Goal: Task Accomplishment & Management: Manage account settings

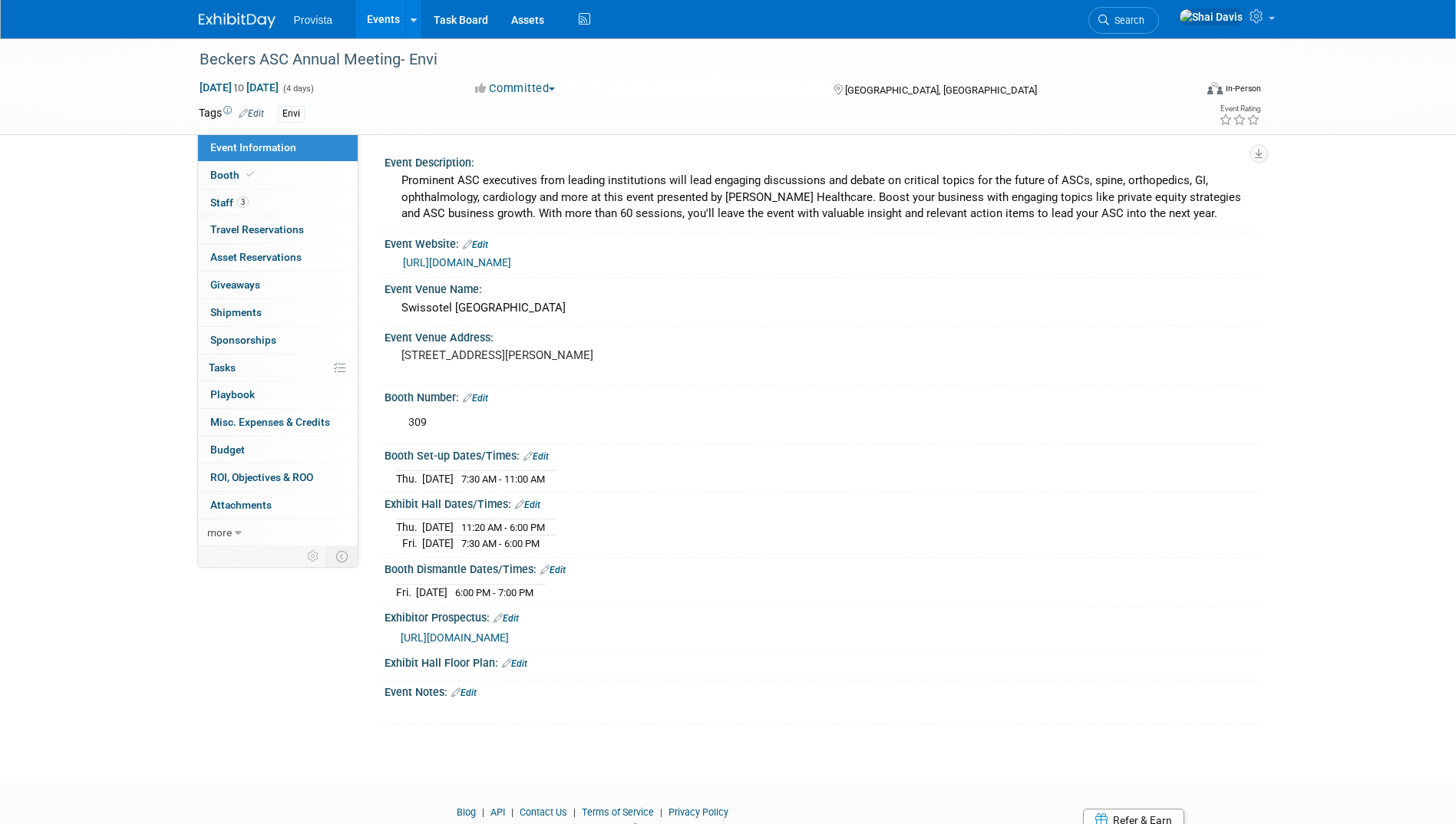
click at [370, 19] on link "Events" at bounding box center [383, 19] width 56 height 39
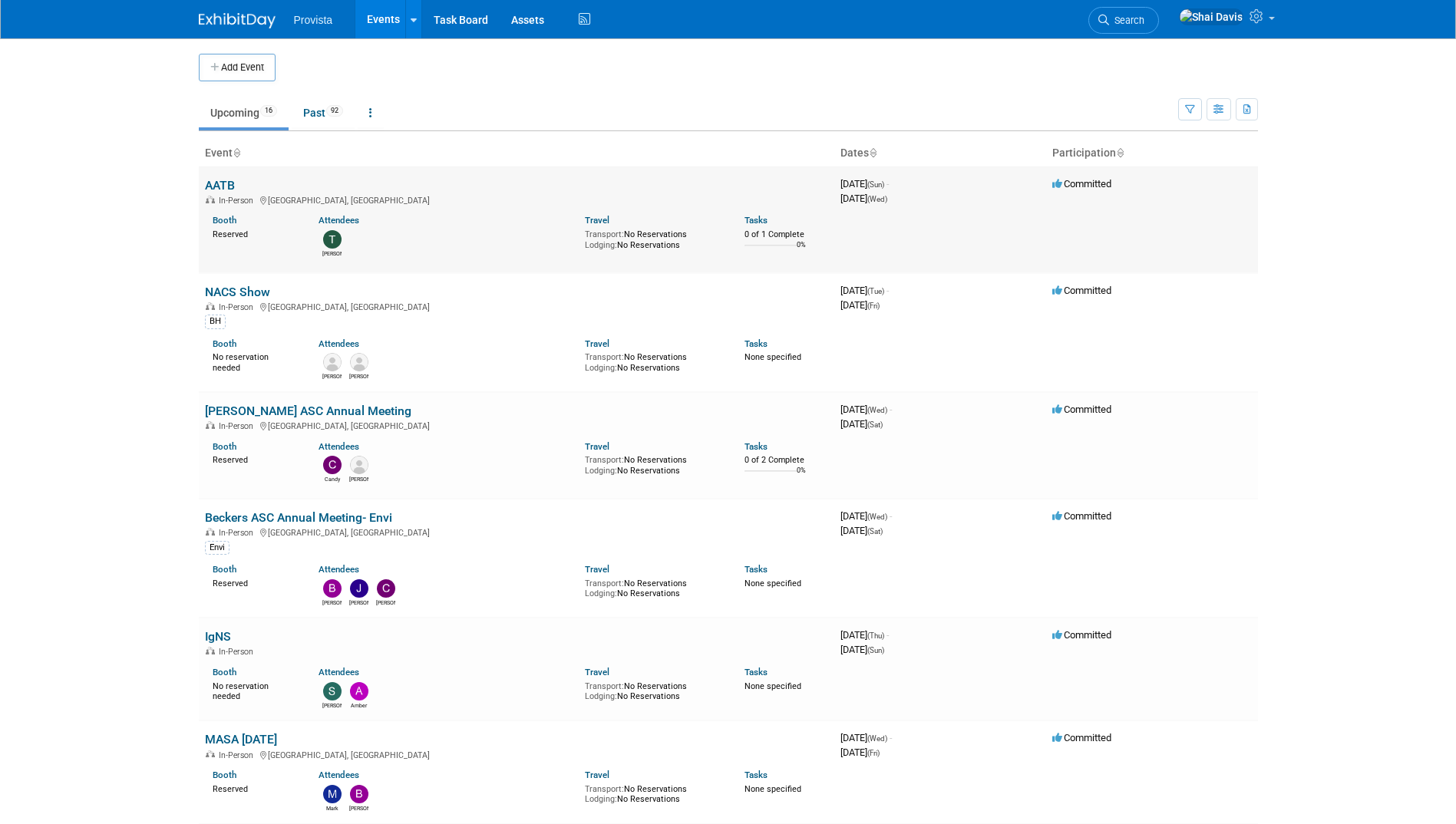
click at [220, 180] on link "AATB" at bounding box center [220, 185] width 30 height 14
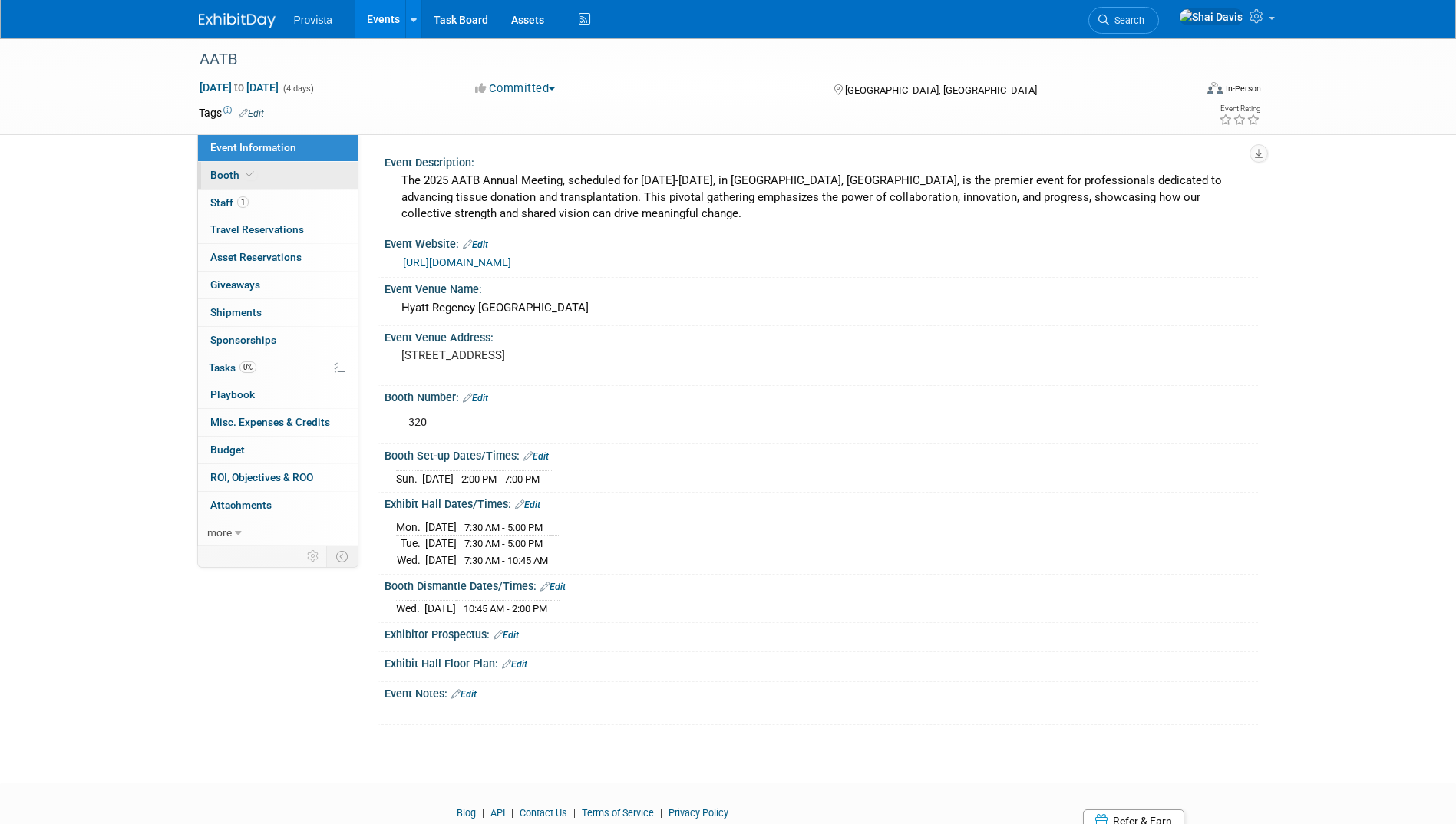
click at [225, 180] on span "Booth" at bounding box center [233, 174] width 46 height 12
select select "No"
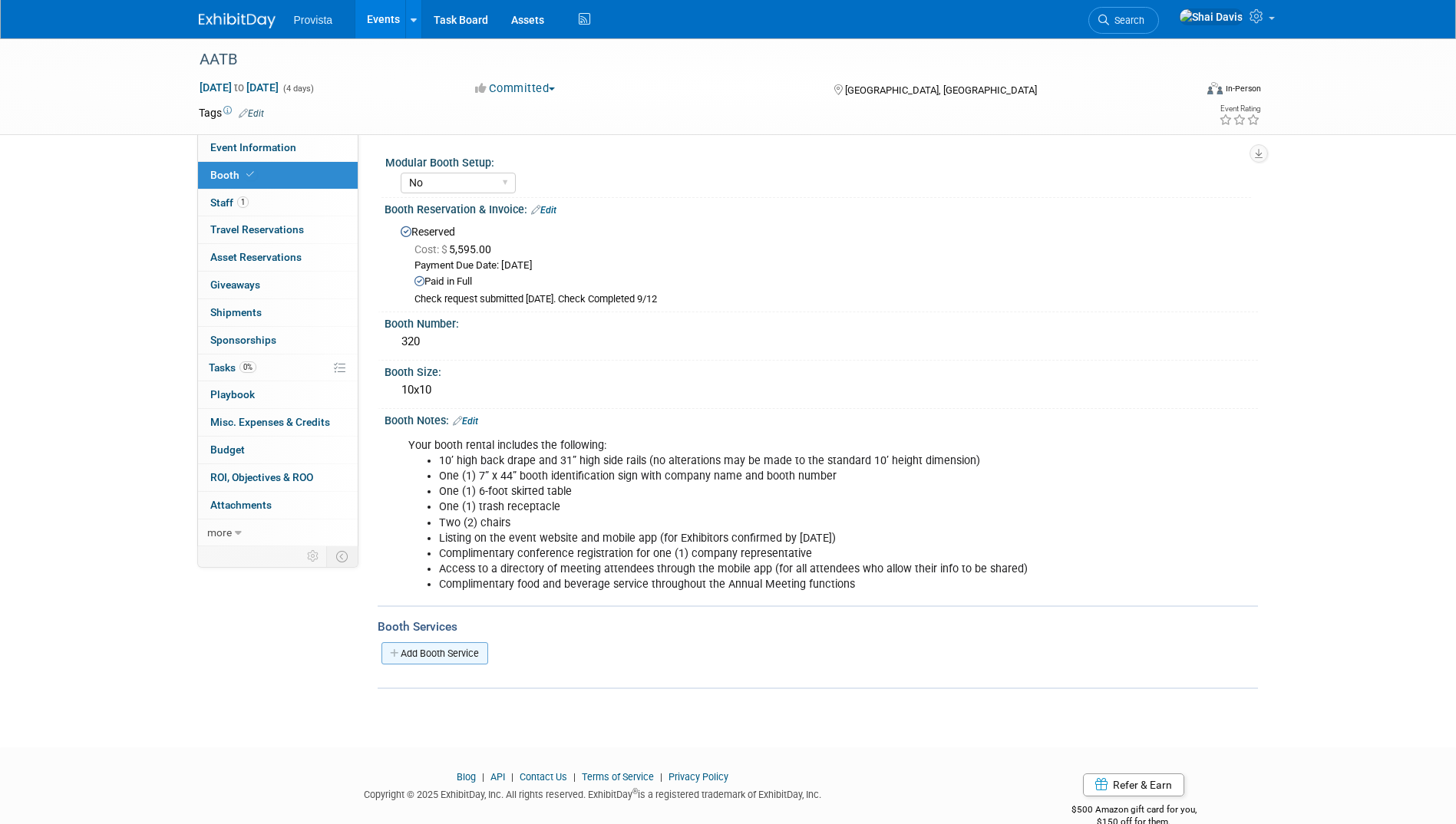
click at [427, 644] on link "Add Booth Service" at bounding box center [435, 653] width 107 height 22
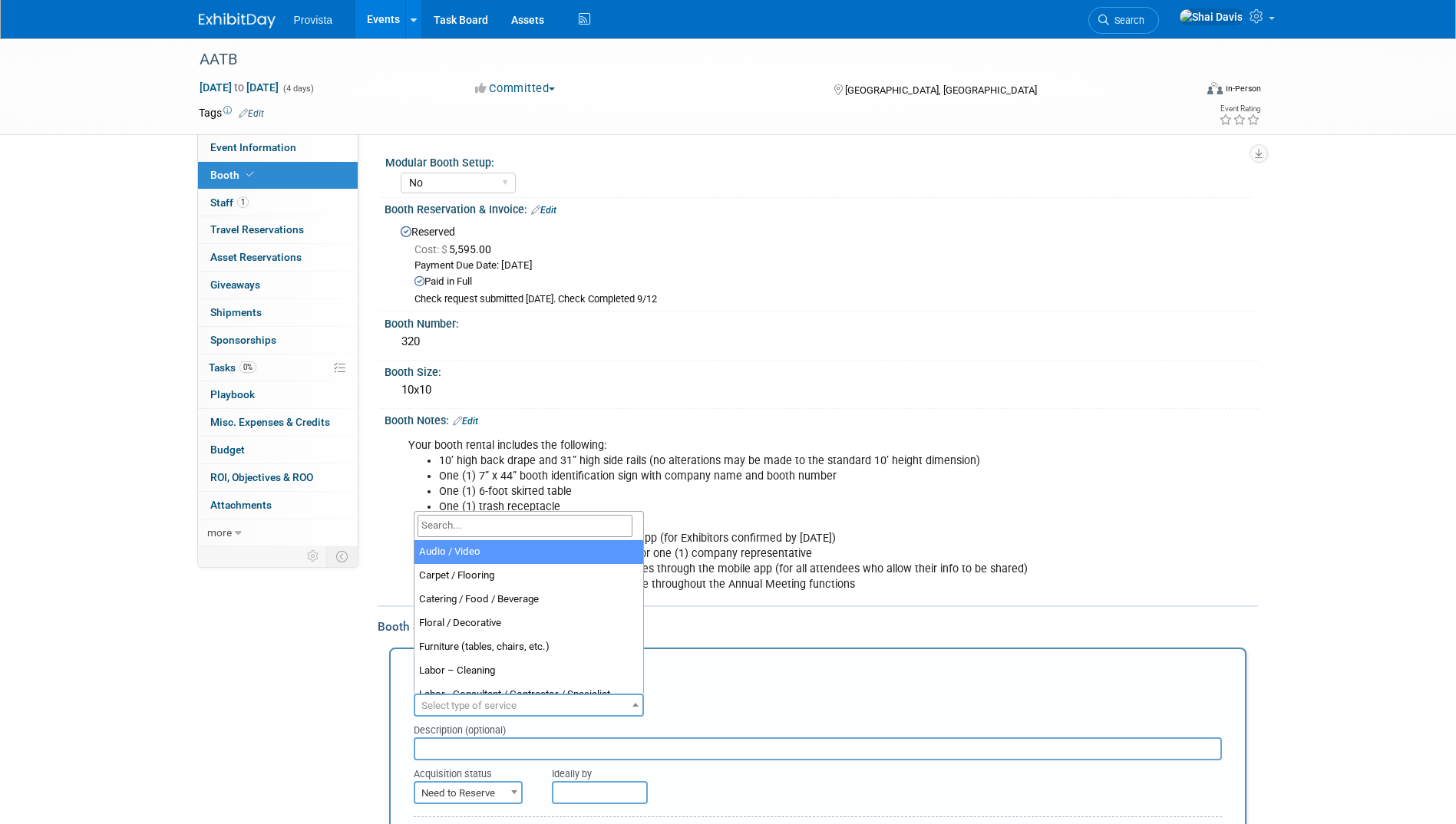
click at [481, 702] on span "Select type of service" at bounding box center [469, 706] width 95 height 11
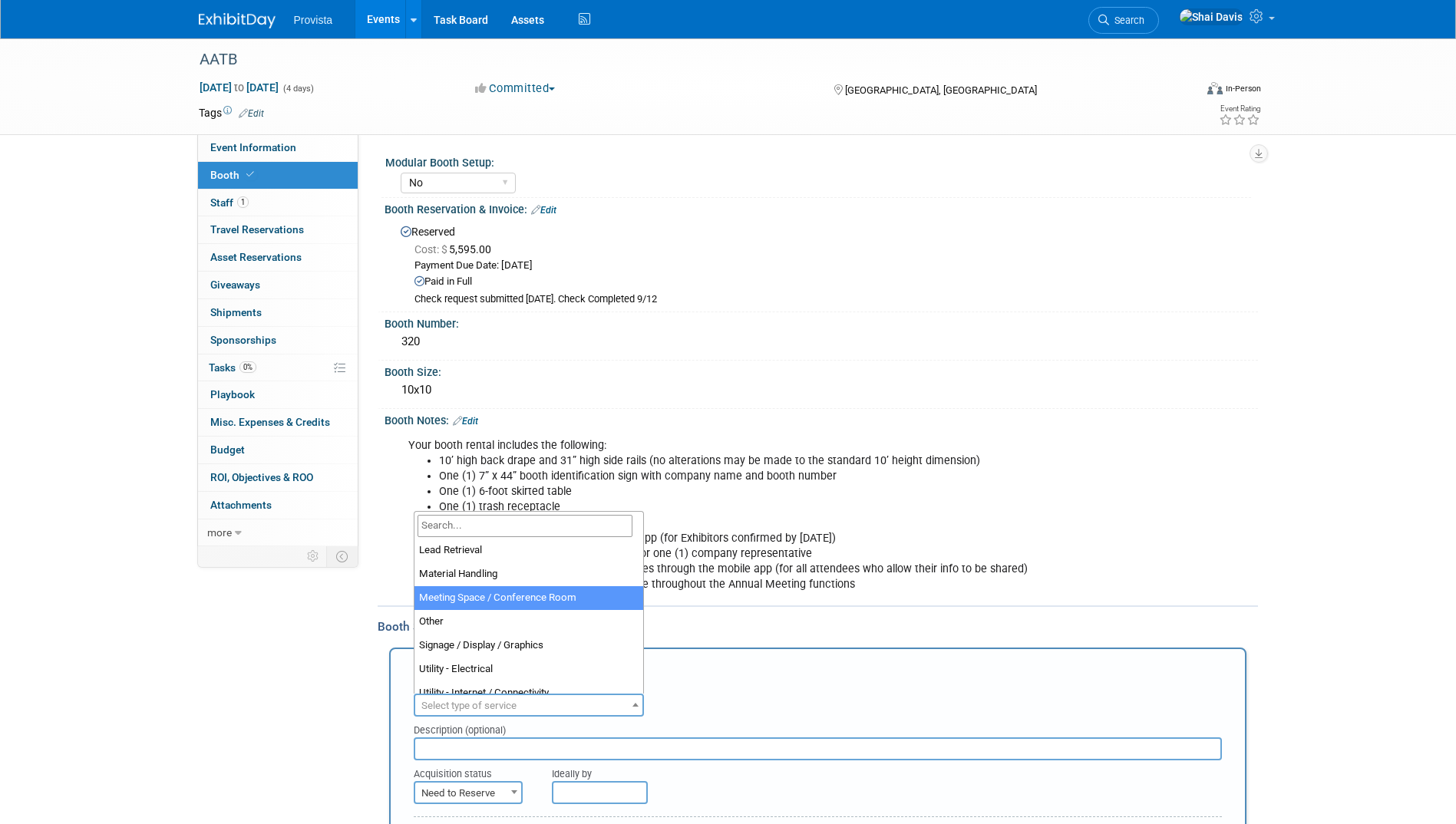
scroll to position [307, 0]
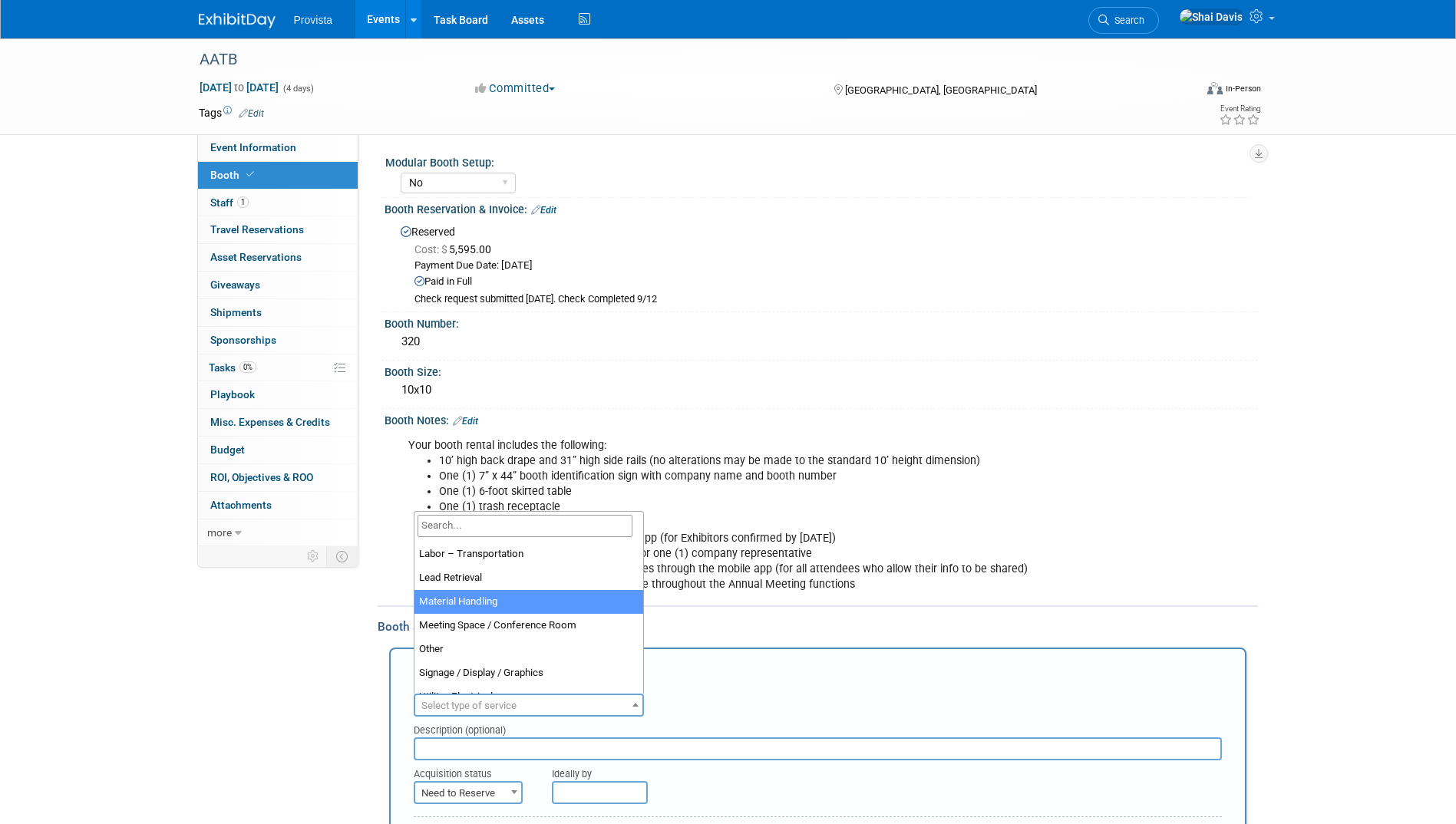
select select "10"
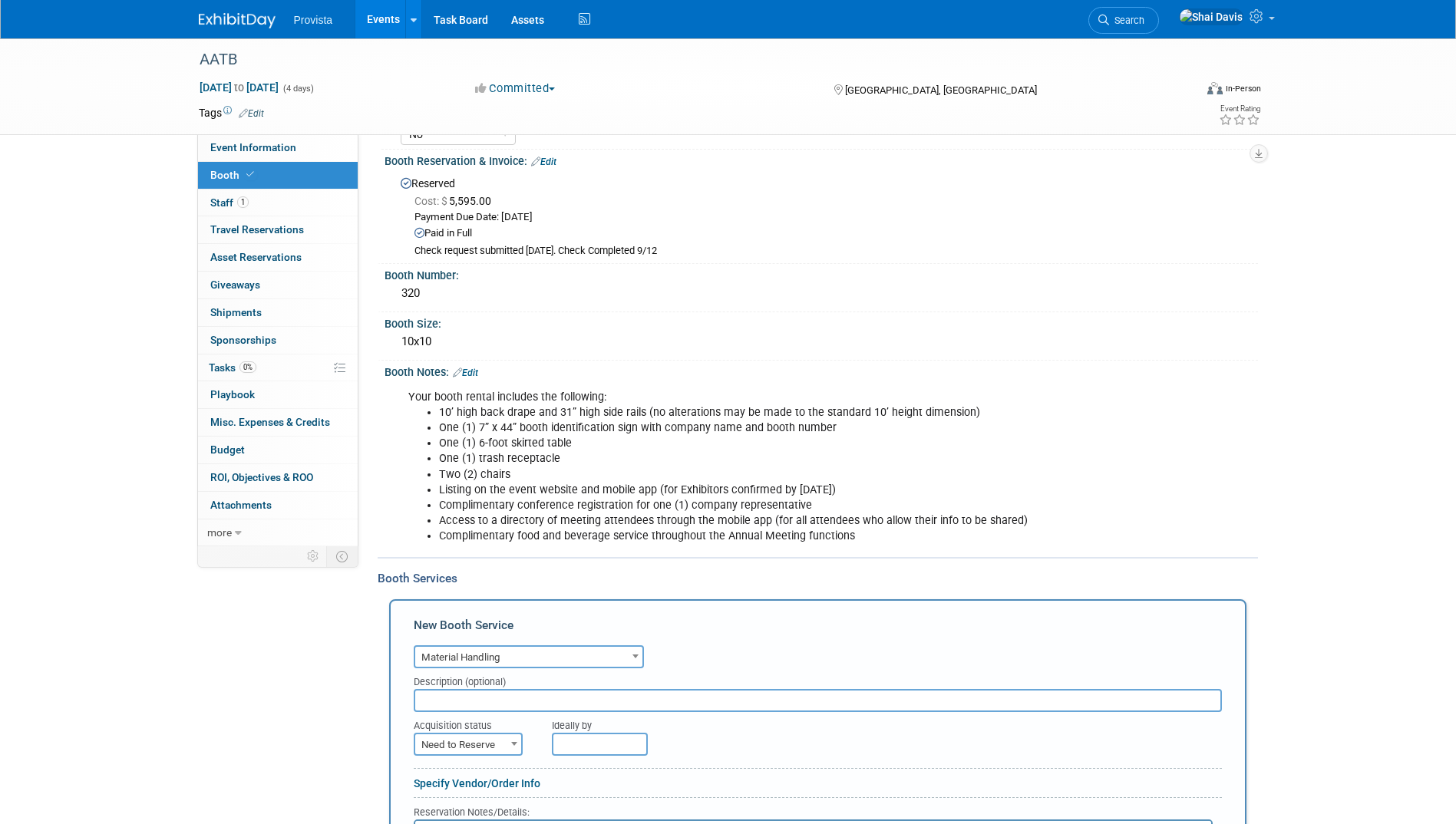
scroll to position [230, 0]
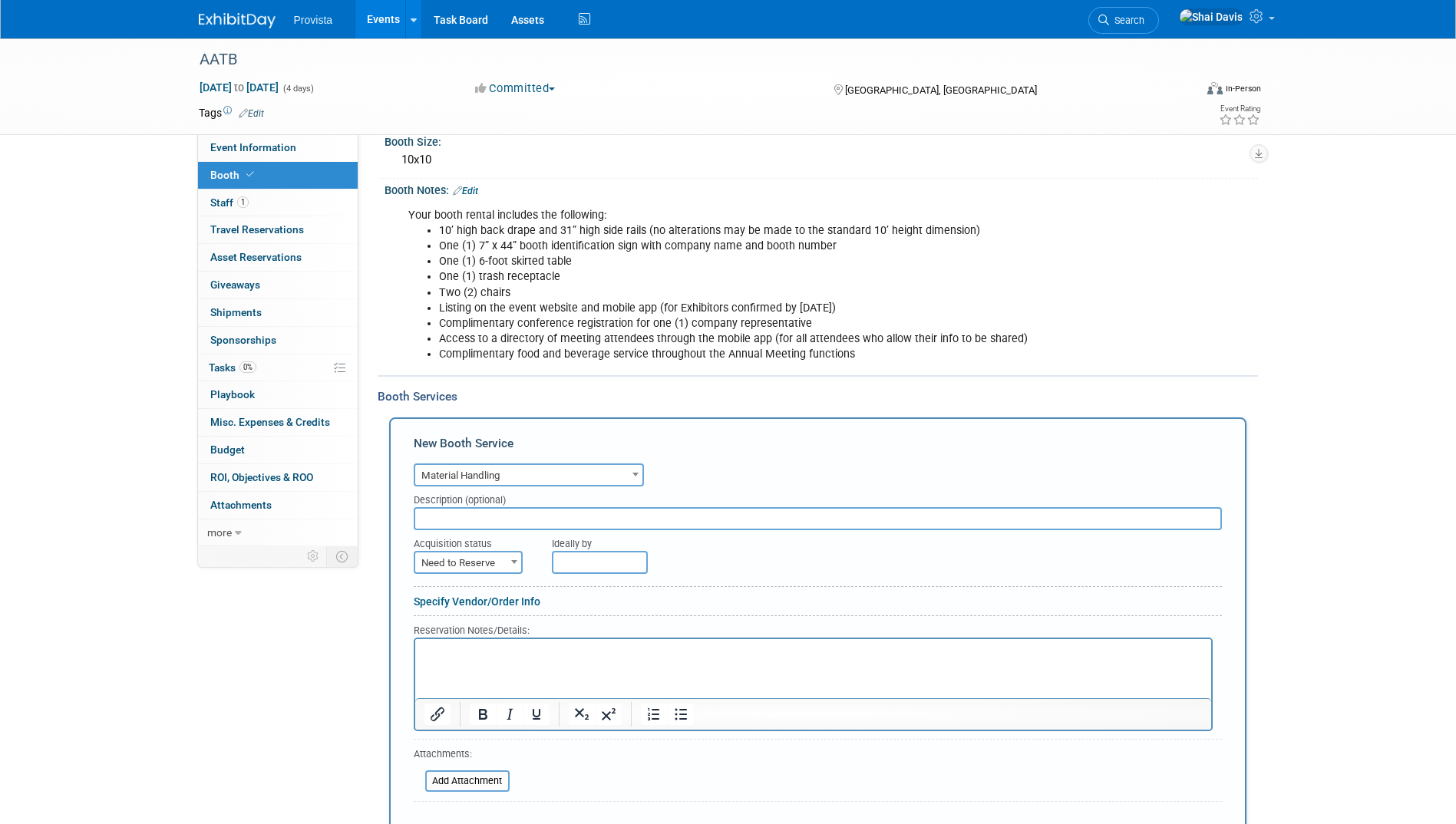
click at [448, 570] on span "Need to Reserve" at bounding box center [468, 563] width 106 height 22
select select "2"
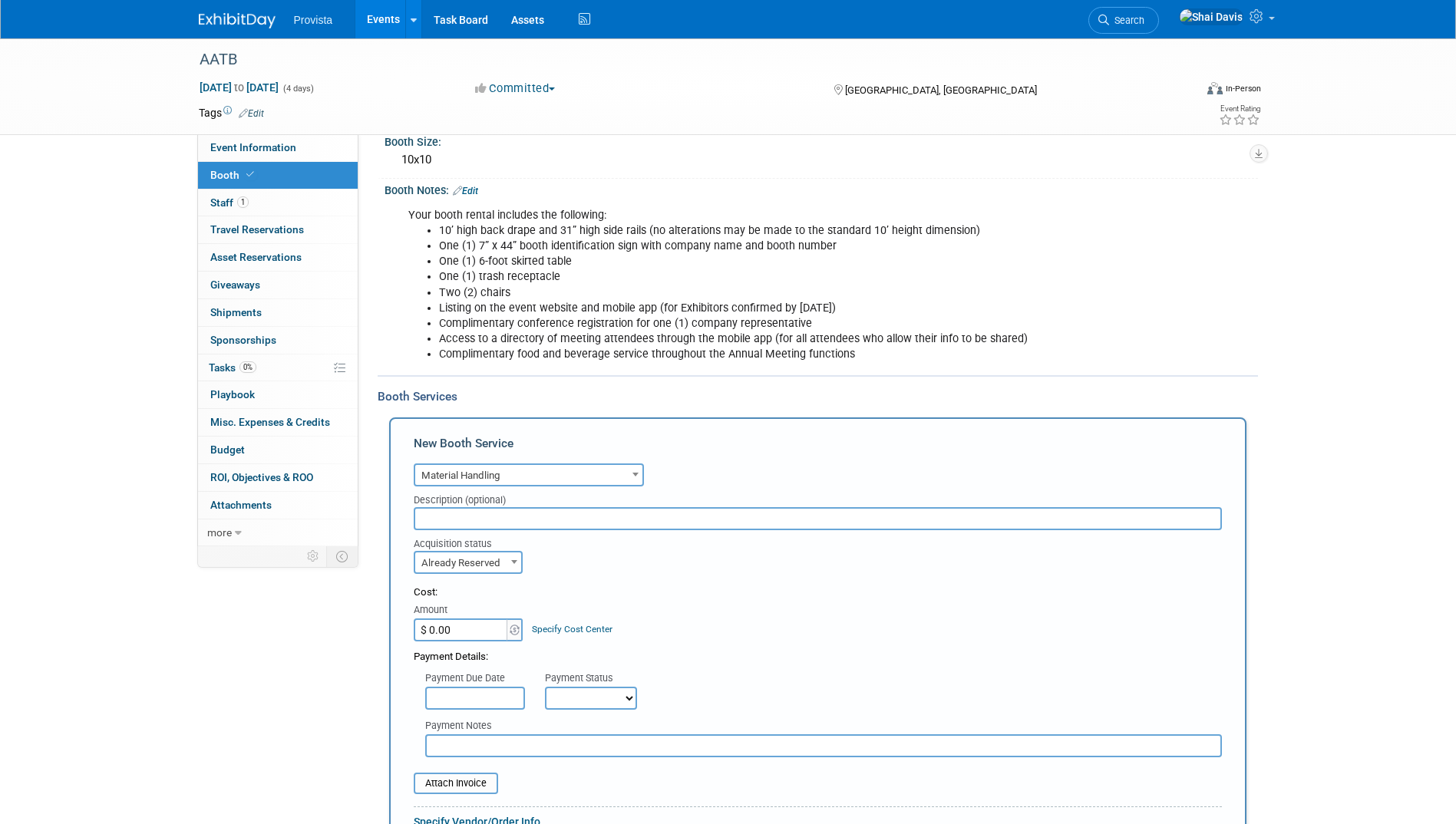
click at [463, 625] on input "$ 0.00" at bounding box center [461, 630] width 96 height 23
type input "$ 627.92"
click at [803, 566] on div "Acquisition status Need to Reserve Already Reserved Already Reserved Ideally by" at bounding box center [818, 552] width 832 height 44
click at [564, 713] on div "Payment Notes" at bounding box center [818, 734] width 832 height 47
click at [579, 699] on select "Not Paid Yet Partially Paid Paid in Full" at bounding box center [590, 698] width 92 height 23
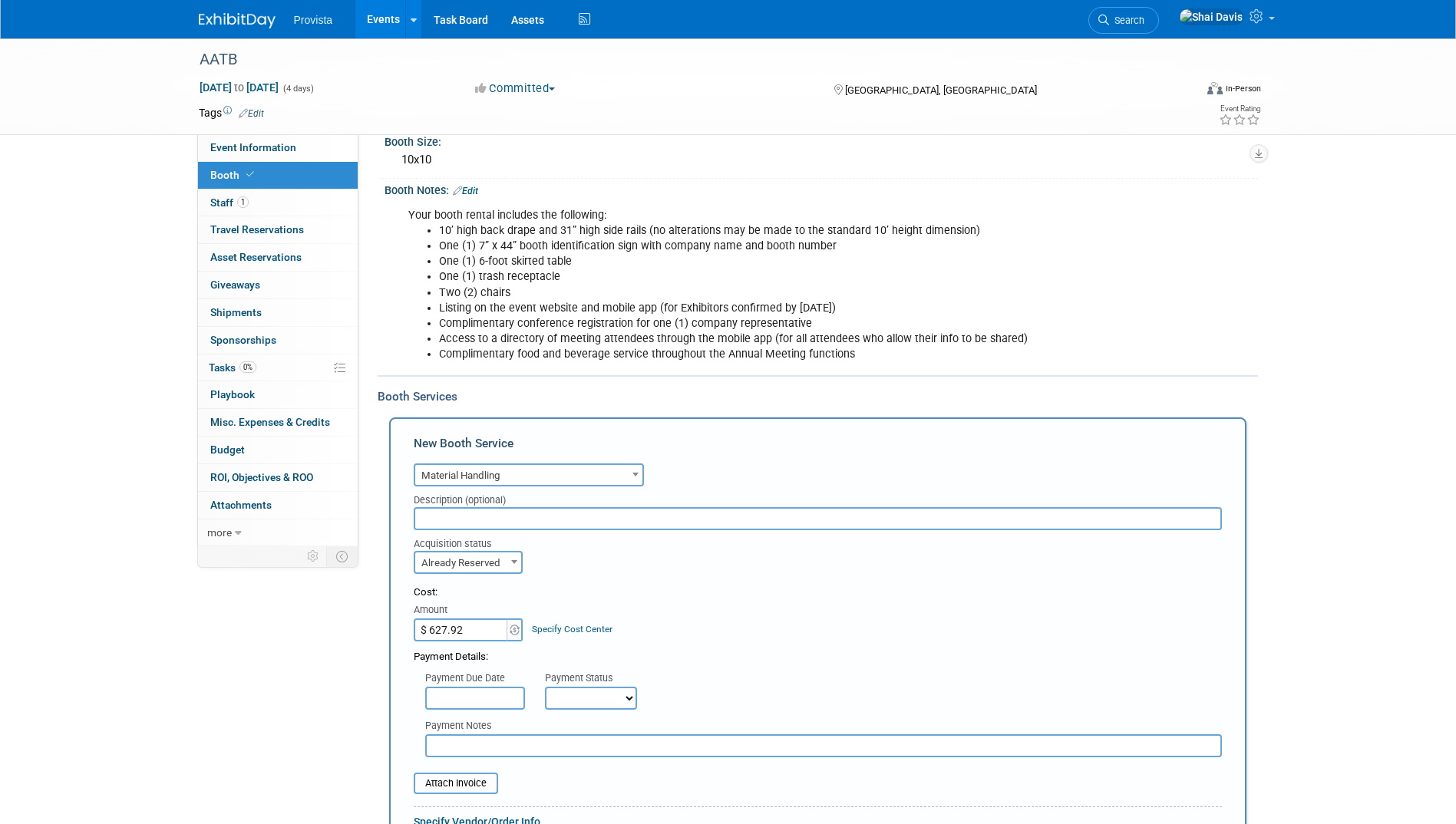
select select "1"
click at [545, 687] on select "Not Paid Yet Partially Paid Paid in Full" at bounding box center [590, 698] width 92 height 23
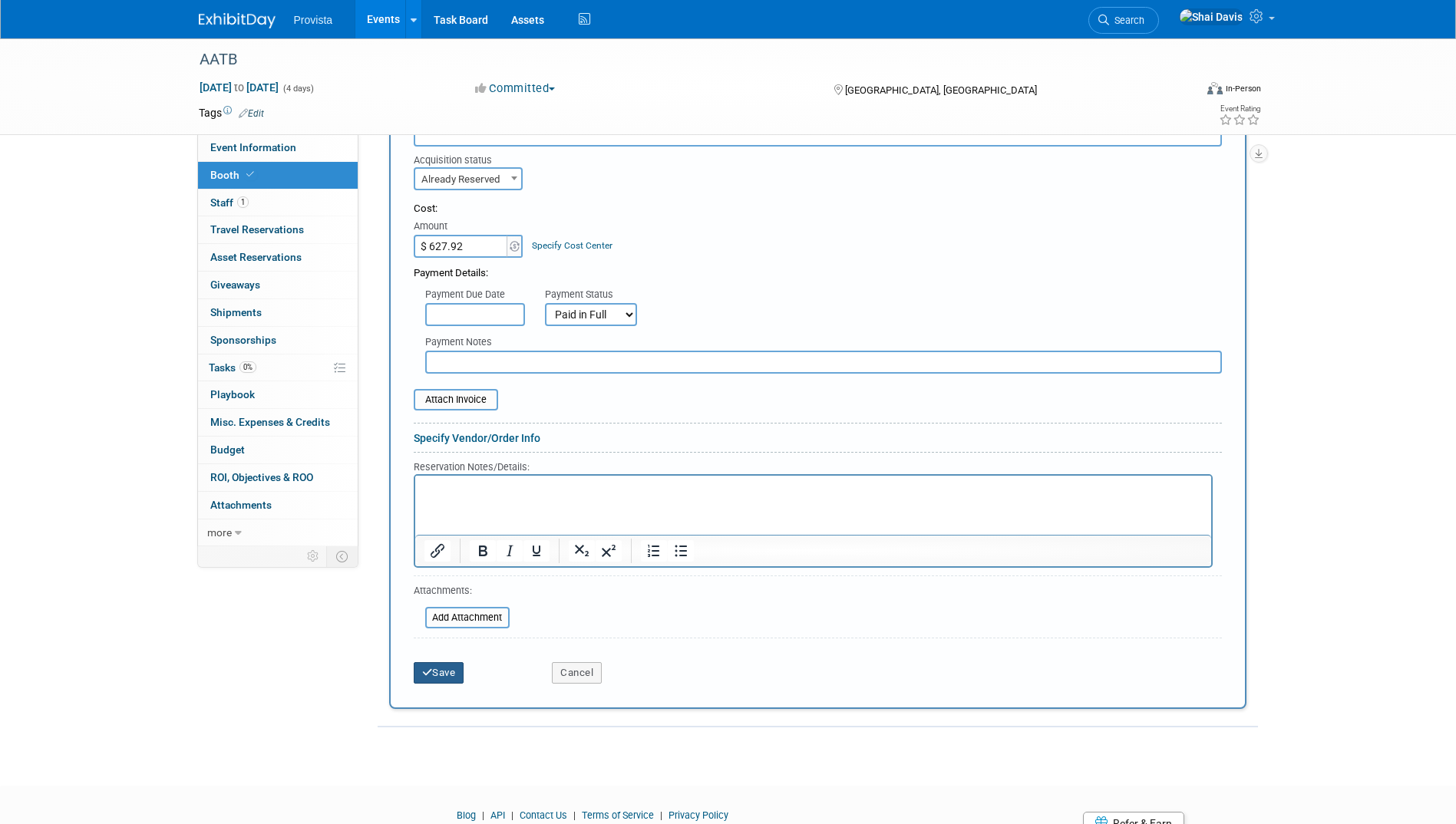
click at [445, 674] on button "Save" at bounding box center [439, 672] width 50 height 22
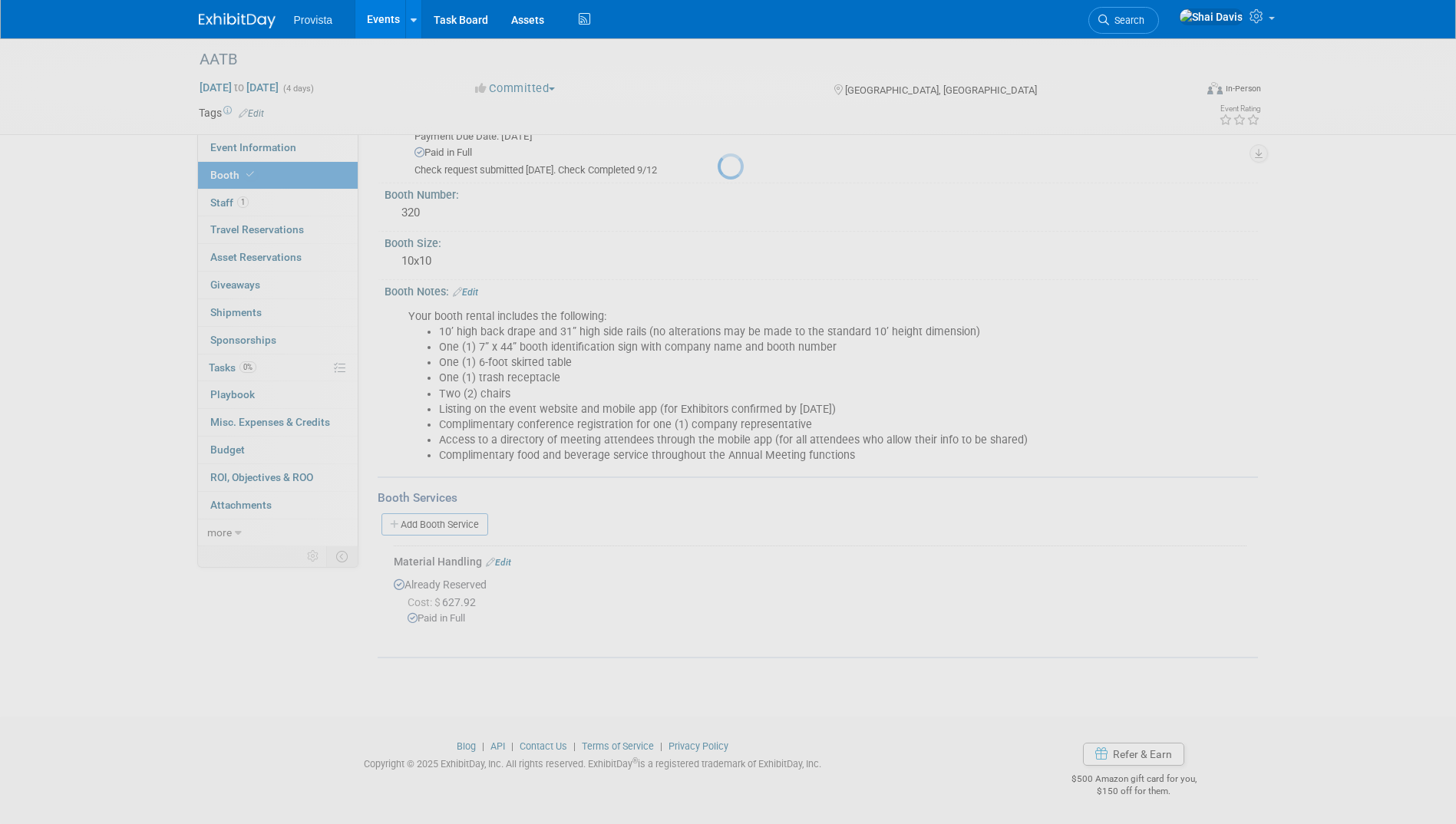
scroll to position [129, 0]
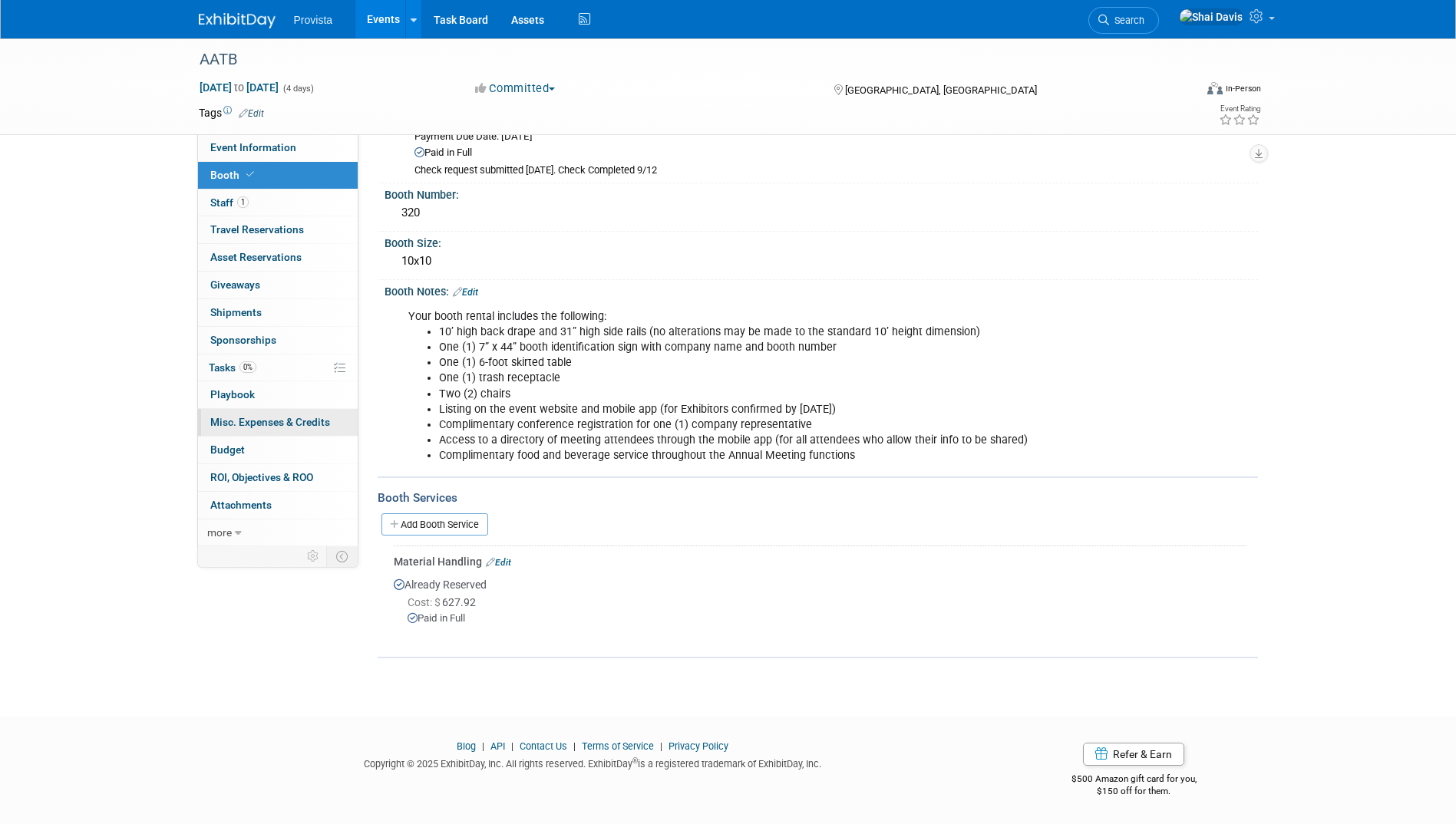
click at [240, 436] on div "Event Information Event Info Booth Booth 1 Staff 1 Staff 0 Travel Reservations …" at bounding box center [278, 340] width 161 height 412
click at [237, 451] on span "Budget" at bounding box center [227, 449] width 34 height 12
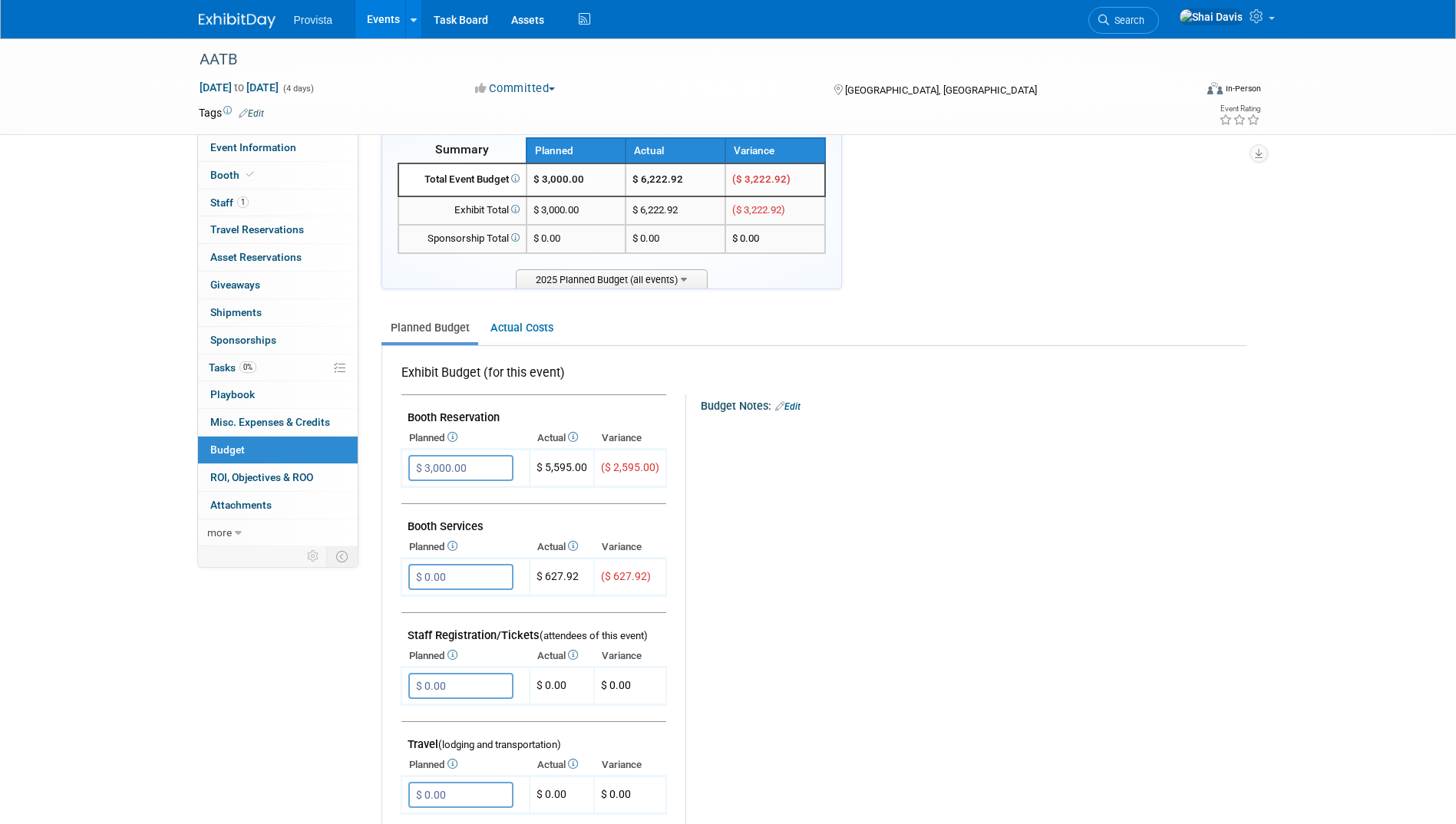
scroll to position [0, 0]
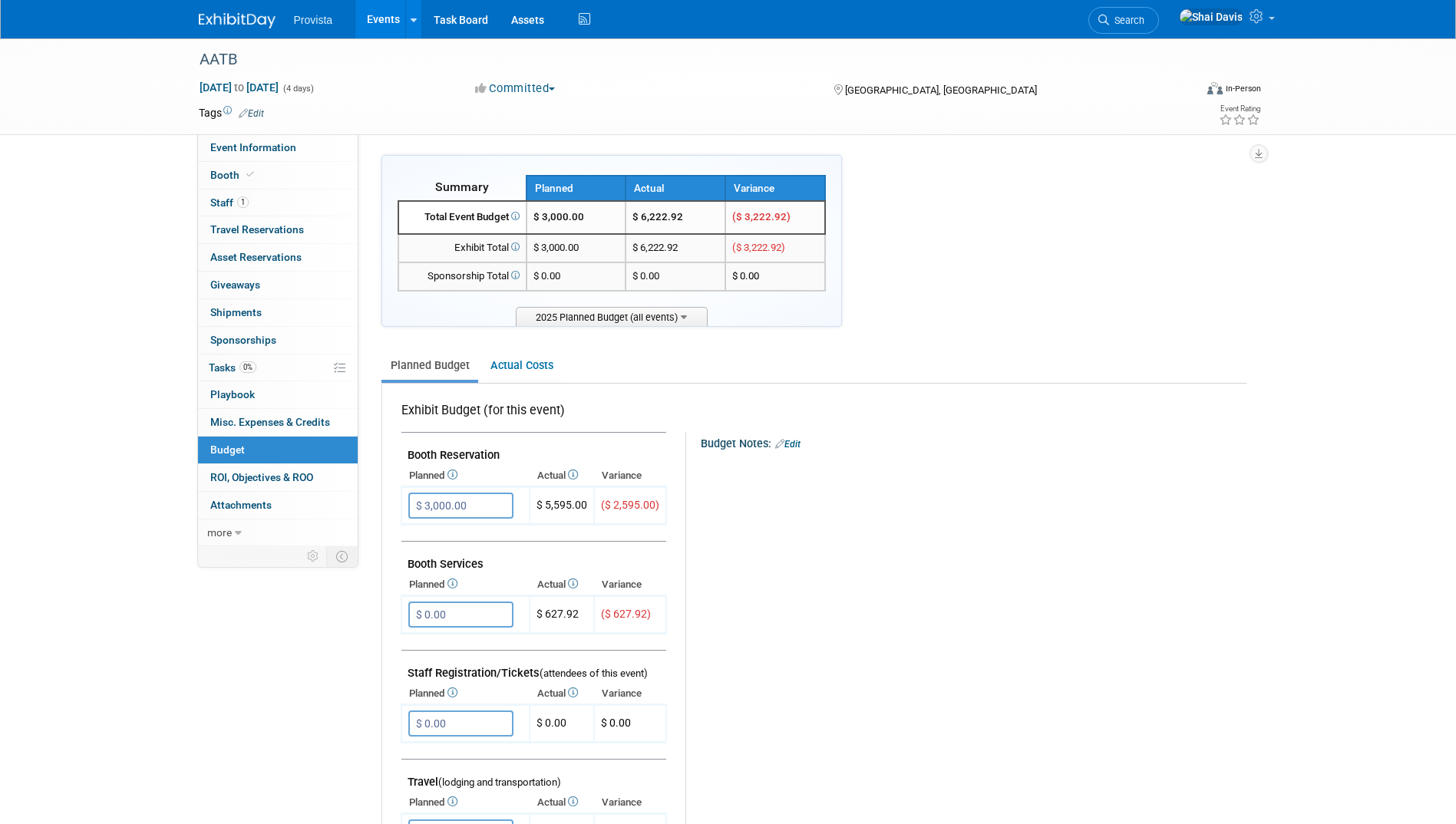
click at [382, 19] on link "Events" at bounding box center [383, 19] width 56 height 39
